Goal: Task Accomplishment & Management: Manage account settings

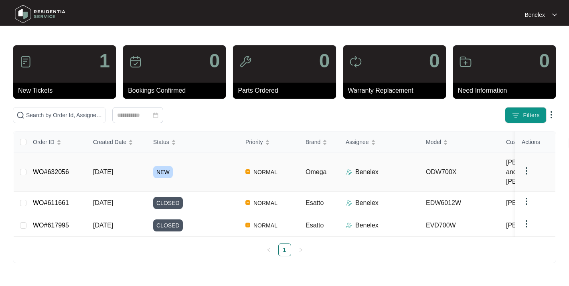
click at [55, 168] on link "WO#632056" at bounding box center [51, 171] width 36 height 7
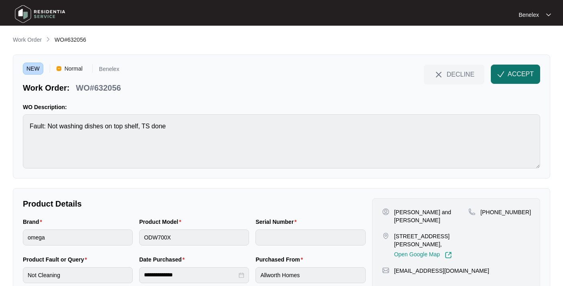
click at [506, 73] on button "ACCEPT" at bounding box center [515, 74] width 49 height 19
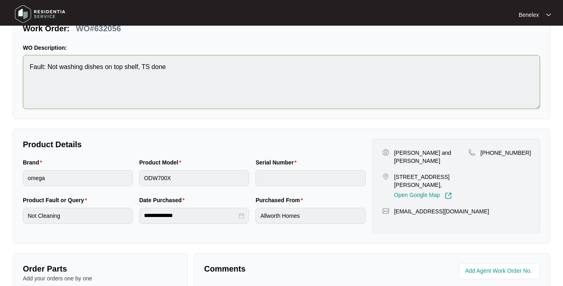
scroll to position [108, 0]
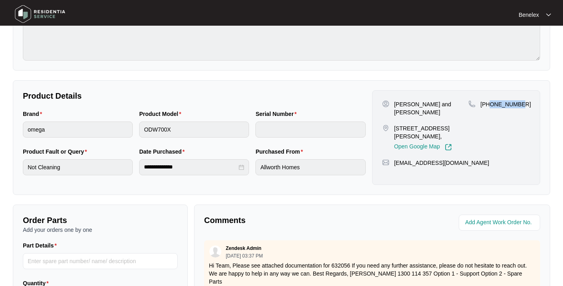
drag, startPoint x: 491, startPoint y: 103, endPoint x: 519, endPoint y: 103, distance: 27.3
click at [519, 103] on div "[PHONE_NUMBER]" at bounding box center [500, 104] width 62 height 8
copy p "424529344"
drag, startPoint x: 395, startPoint y: 102, endPoint x: 453, endPoint y: 105, distance: 58.6
click at [453, 105] on p "[PERSON_NAME] and [PERSON_NAME]" at bounding box center [431, 108] width 74 height 16
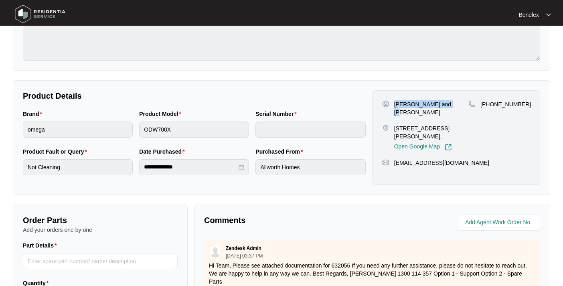
copy p "[PERSON_NAME] and [PERSON_NAME]"
drag, startPoint x: 395, startPoint y: 118, endPoint x: 462, endPoint y: 132, distance: 68.5
click at [462, 132] on p "[STREET_ADDRESS][PERSON_NAME]," at bounding box center [431, 132] width 74 height 16
copy p "[STREET_ADDRESS][PERSON_NAME],"
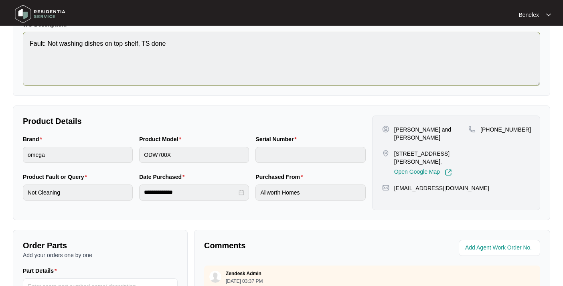
scroll to position [0, 0]
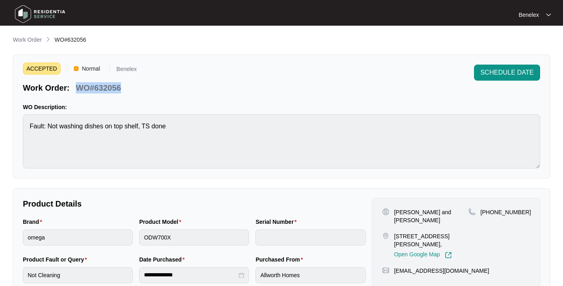
drag, startPoint x: 77, startPoint y: 86, endPoint x: 122, endPoint y: 90, distance: 45.1
click at [122, 90] on div "WO#632056" at bounding box center [98, 86] width 51 height 14
copy p "WO#632056"
